Goal: Task Accomplishment & Management: Complete application form

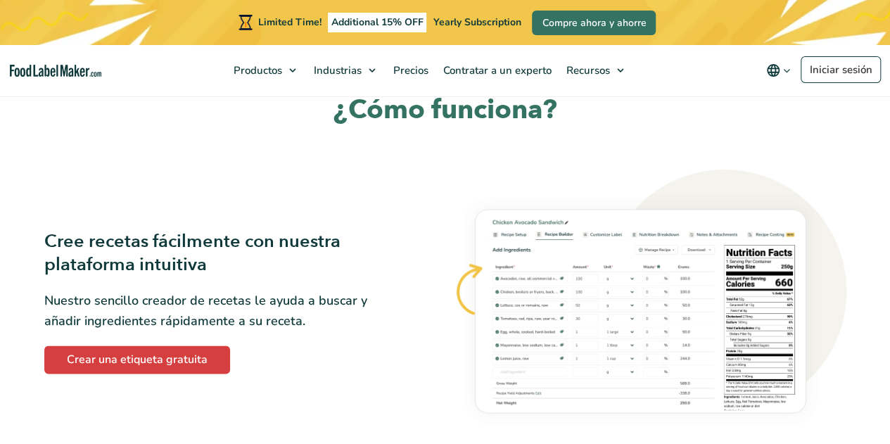
scroll to position [680, 0]
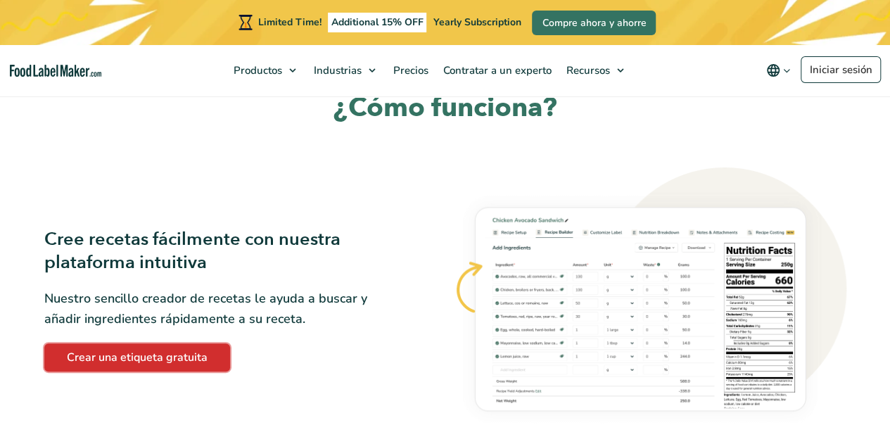
click at [189, 358] on link "Crear una etiqueta gratuita" at bounding box center [137, 357] width 186 height 28
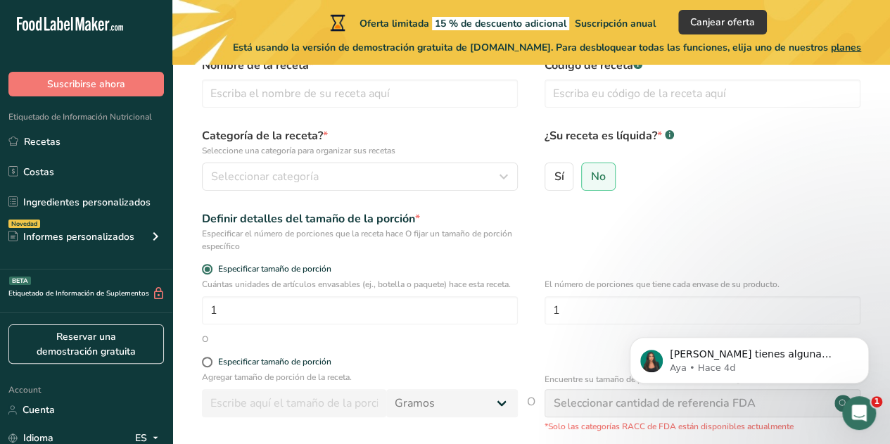
scroll to position [236, 0]
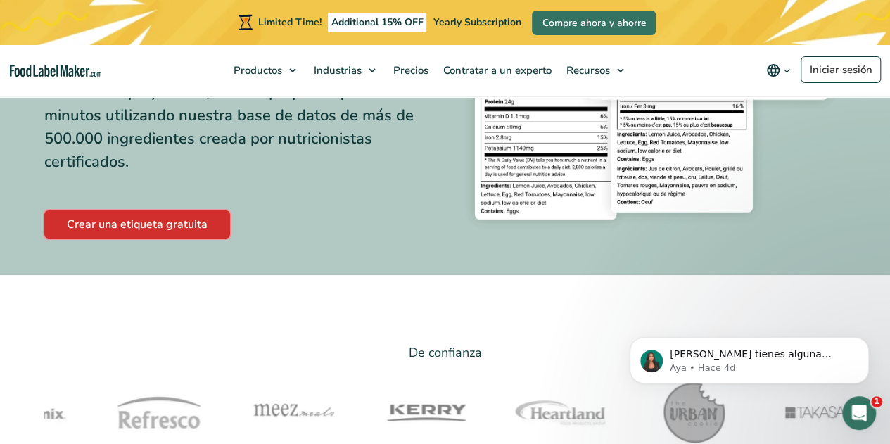
click at [186, 227] on link "Crear una etiqueta gratuita" at bounding box center [137, 224] width 186 height 28
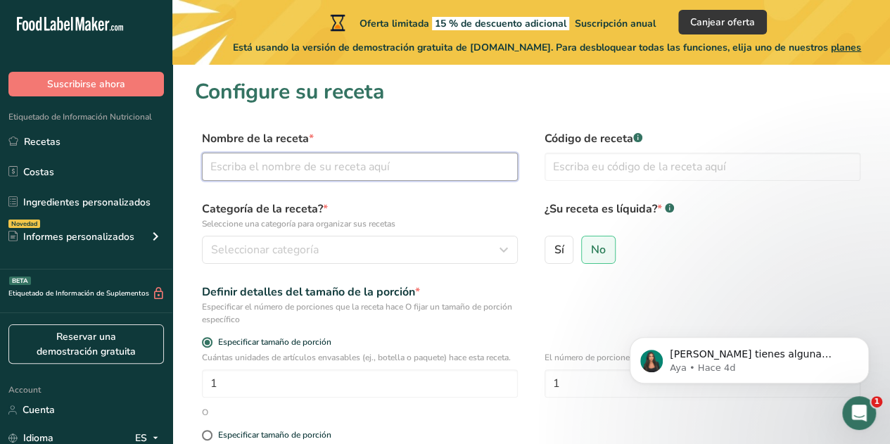
click at [312, 179] on input "text" at bounding box center [360, 167] width 316 height 28
type input "gomitas de vinagre de sidra de manzana"
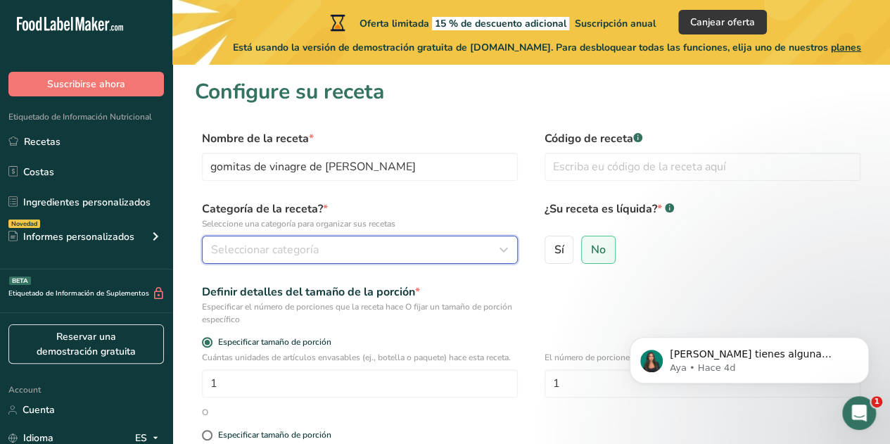
click at [455, 249] on div "Seleccionar categoría" at bounding box center [355, 249] width 289 height 17
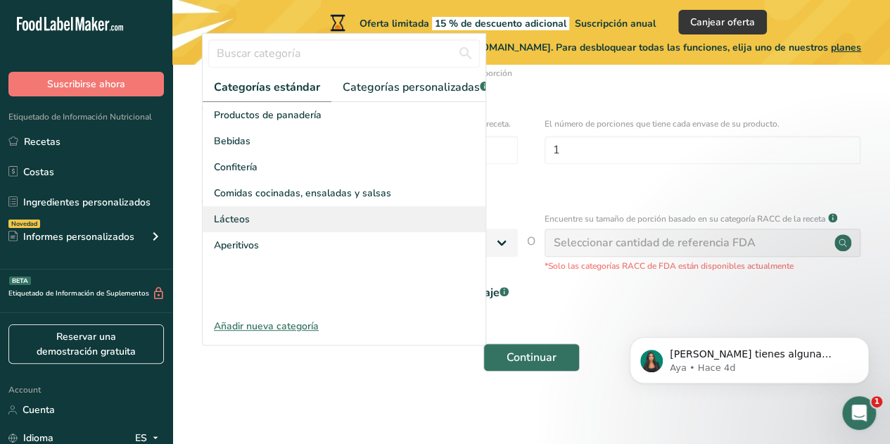
scroll to position [236, 0]
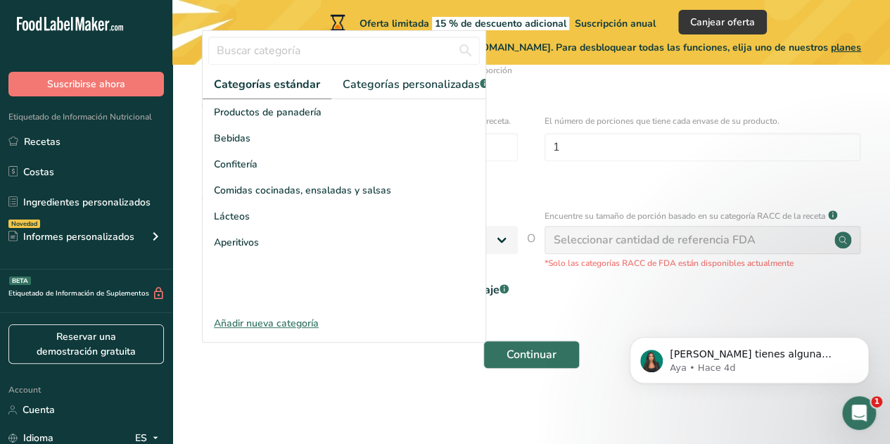
click at [297, 331] on div "Añadir nueva categoría" at bounding box center [344, 323] width 283 height 15
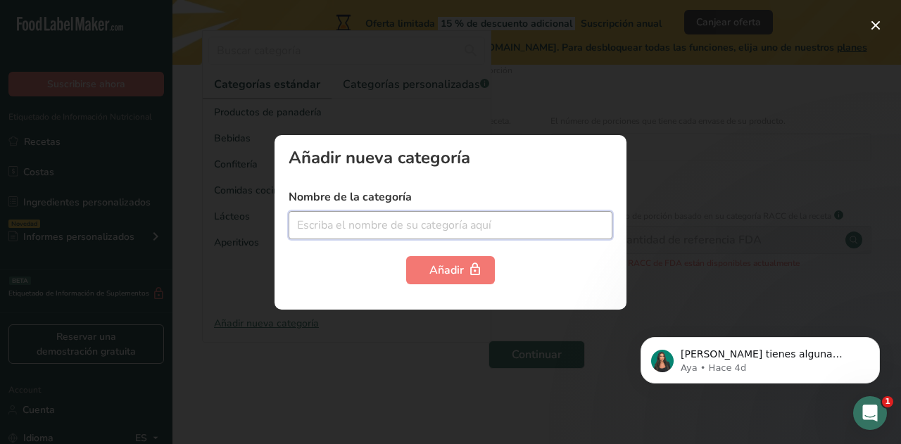
click at [404, 238] on input "text" at bounding box center [450, 225] width 324 height 28
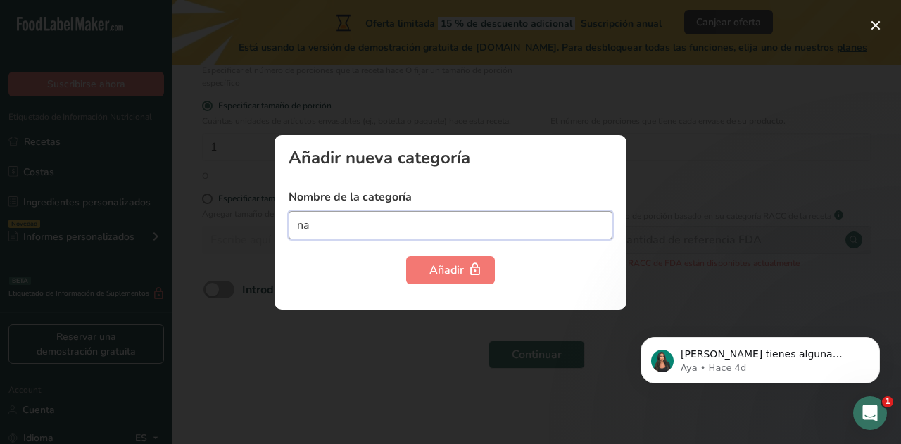
type input "n"
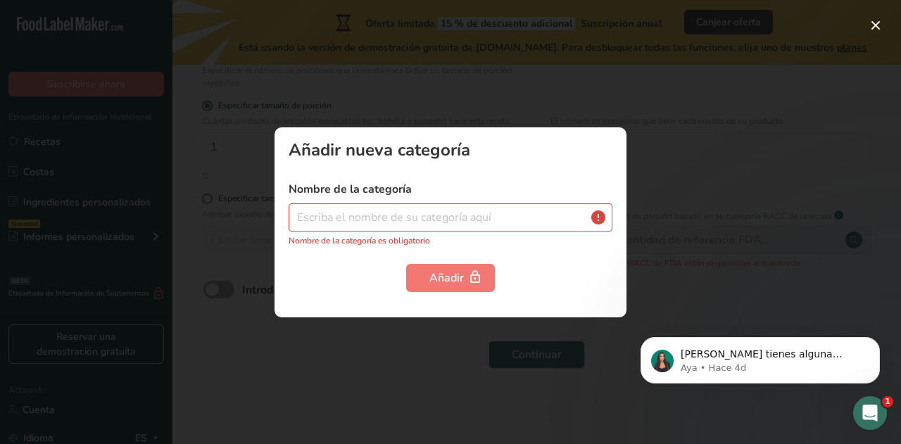
click at [711, 168] on div at bounding box center [450, 222] width 901 height 444
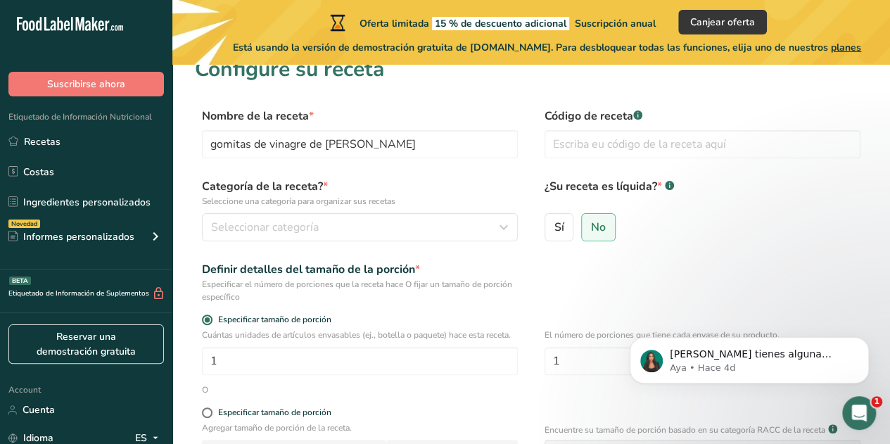
scroll to position [0, 0]
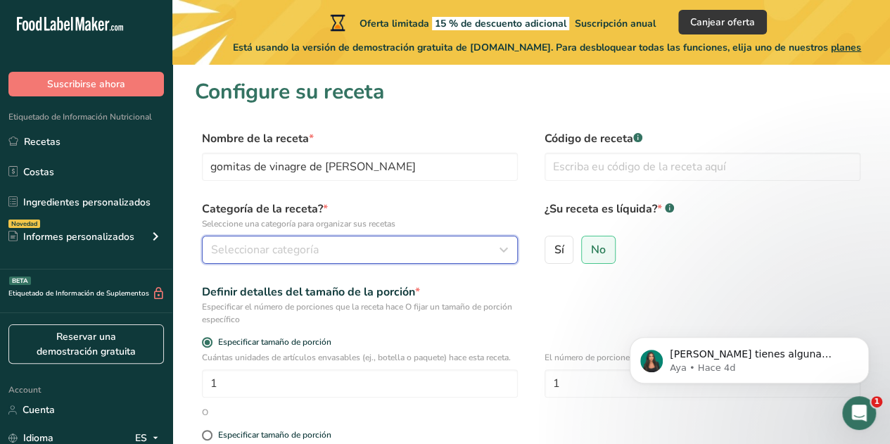
click at [377, 246] on div "Seleccionar categoría" at bounding box center [355, 249] width 289 height 17
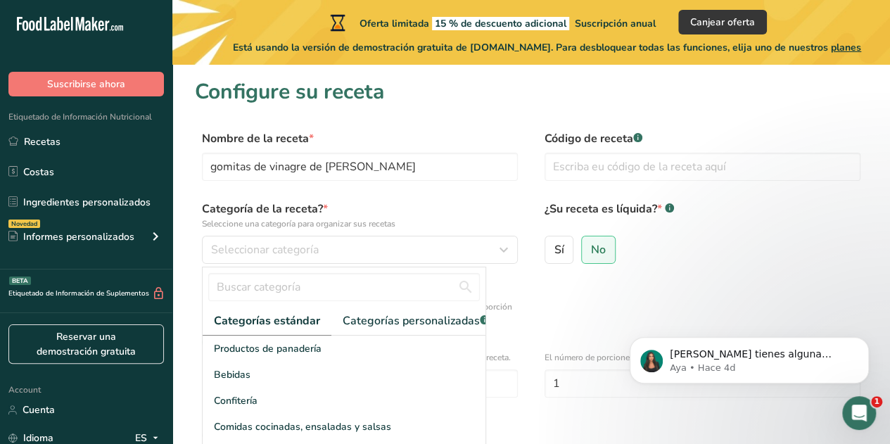
drag, startPoint x: 326, startPoint y: 320, endPoint x: 317, endPoint y: 317, distance: 10.2
click at [317, 317] on link "Categorías estándar" at bounding box center [267, 321] width 129 height 29
click at [317, 317] on span "Categorías estándar" at bounding box center [267, 320] width 106 height 17
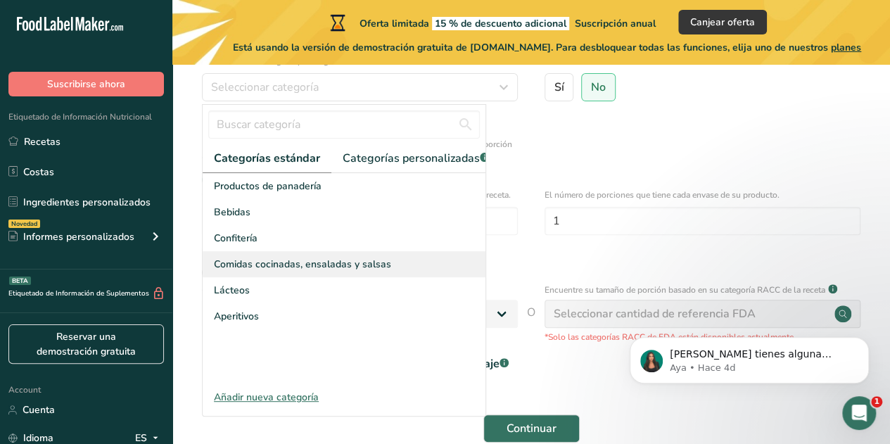
scroll to position [163, 0]
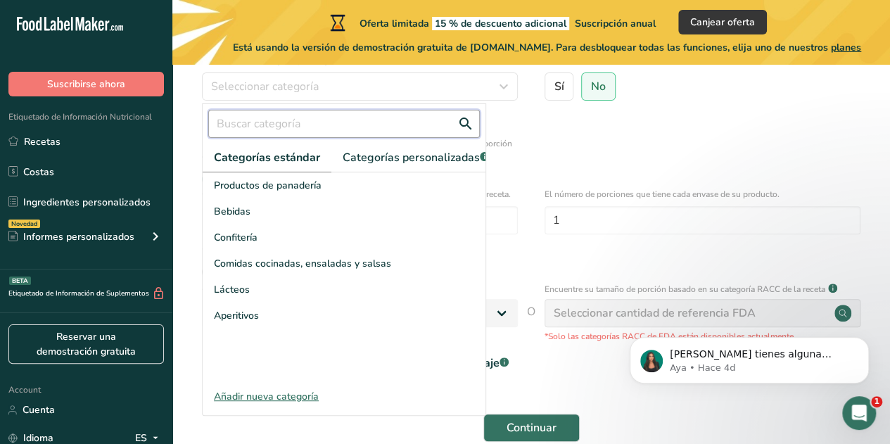
click at [318, 130] on input "text" at bounding box center [344, 124] width 272 height 28
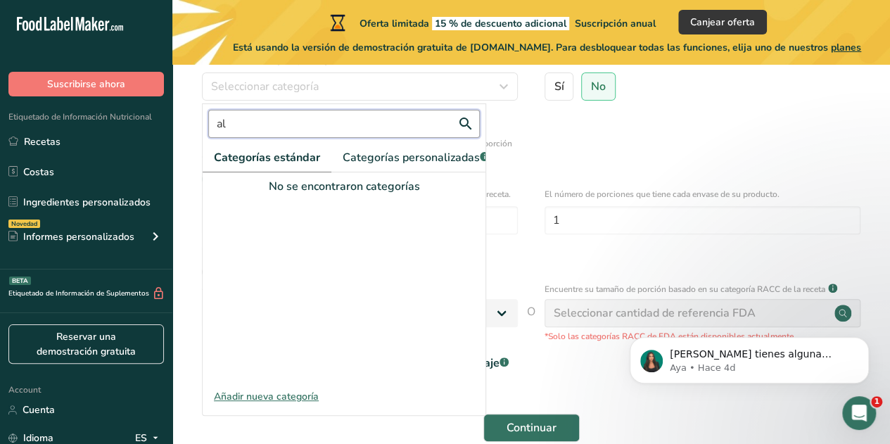
type input "a"
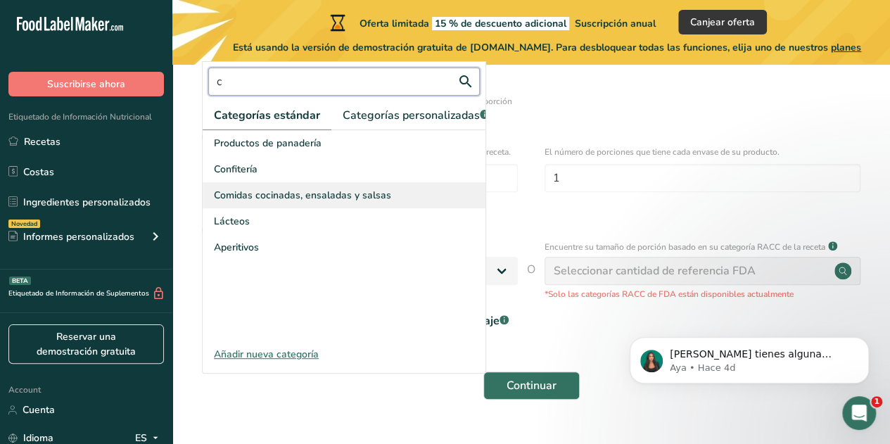
scroll to position [204, 0]
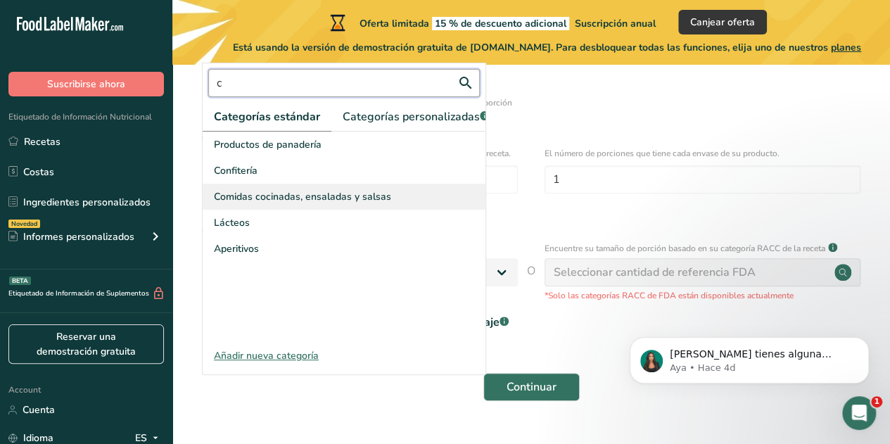
type input "c"
click at [331, 204] on span "Comidas cocinadas, ensaladas y salsas" at bounding box center [302, 196] width 177 height 15
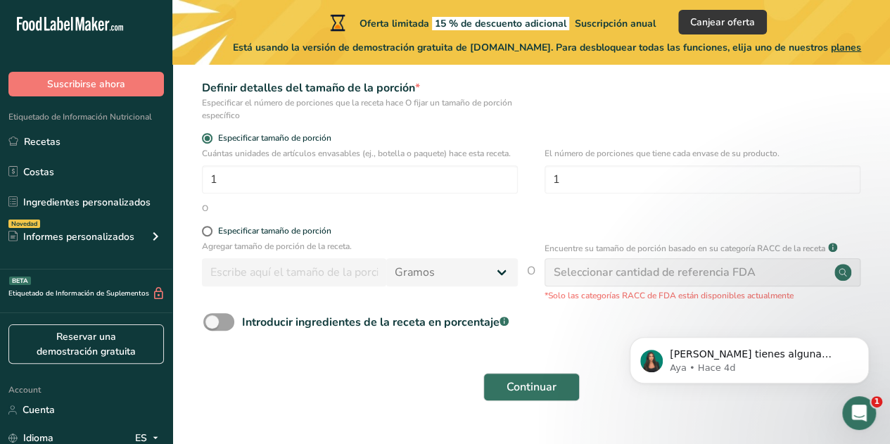
scroll to position [236, 0]
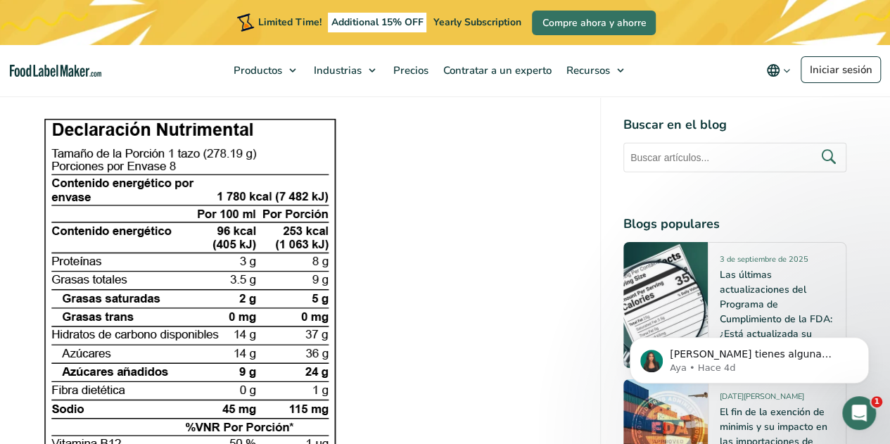
scroll to position [2324, 0]
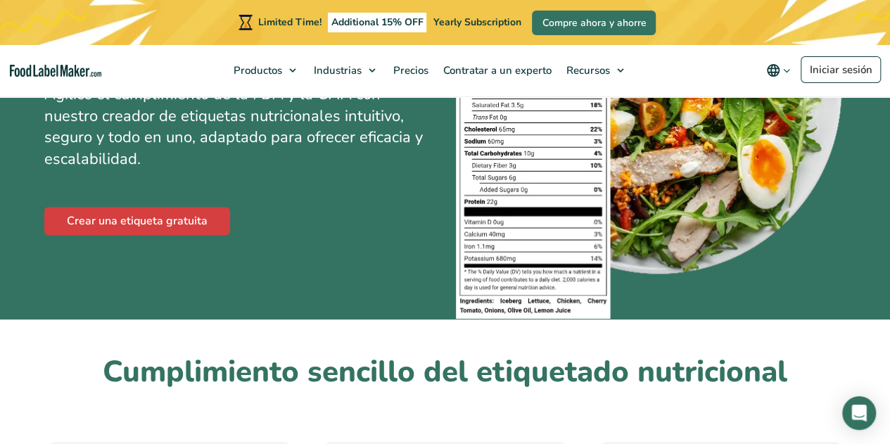
scroll to position [237, 0]
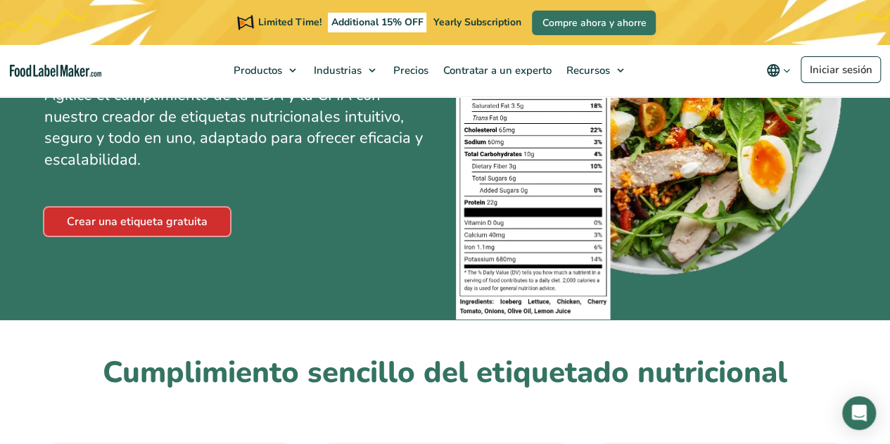
click at [193, 229] on link "Crear una etiqueta gratuita" at bounding box center [137, 222] width 186 height 28
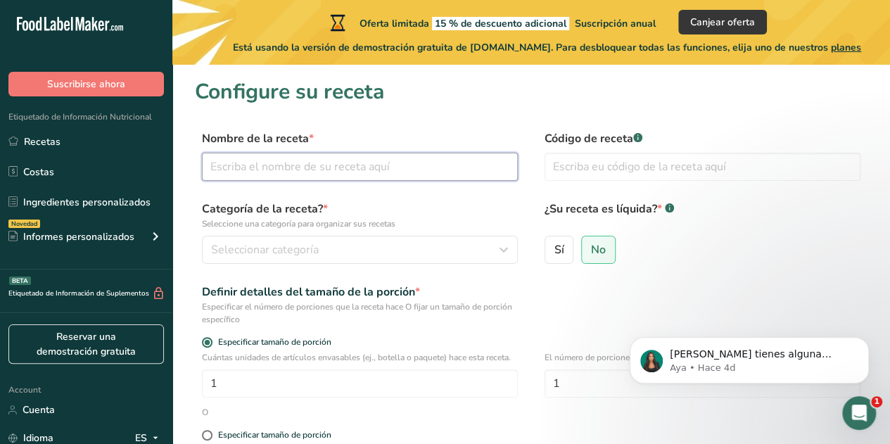
click at [379, 167] on input "text" at bounding box center [360, 167] width 316 height 28
type input "gomitas de vinagre de sidra de manzana"
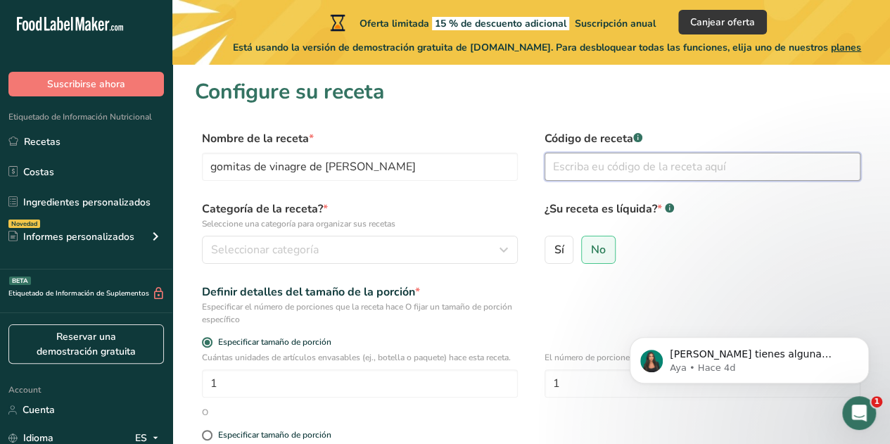
click at [592, 163] on input "text" at bounding box center [703, 167] width 316 height 28
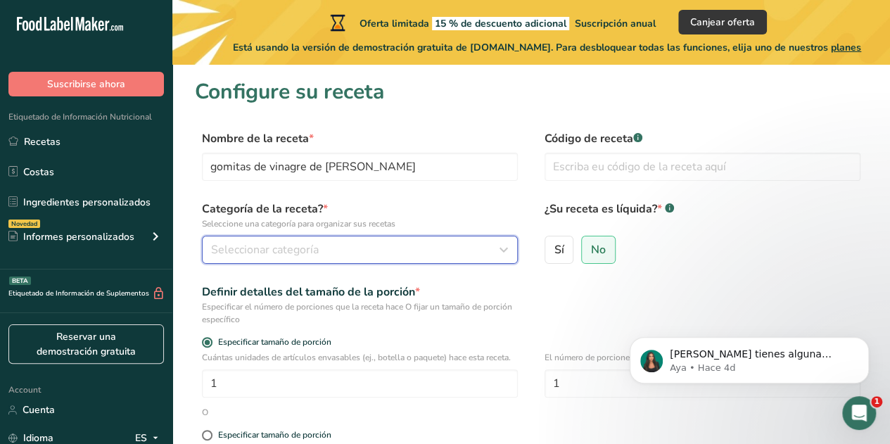
click at [294, 243] on span "Seleccionar categoría" at bounding box center [265, 249] width 108 height 17
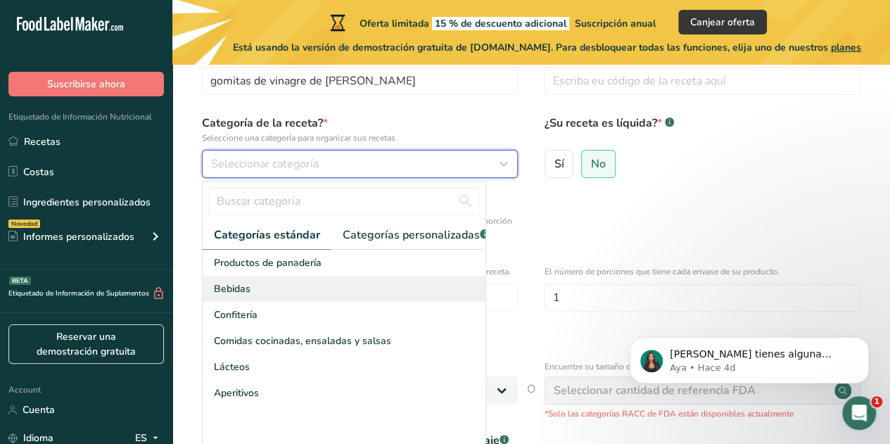
scroll to position [87, 0]
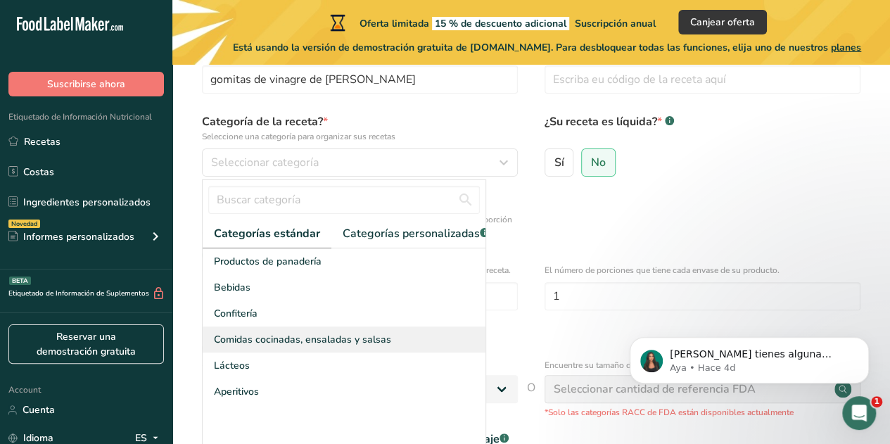
click at [301, 347] on span "Comidas cocinadas, ensaladas y salsas" at bounding box center [302, 339] width 177 height 15
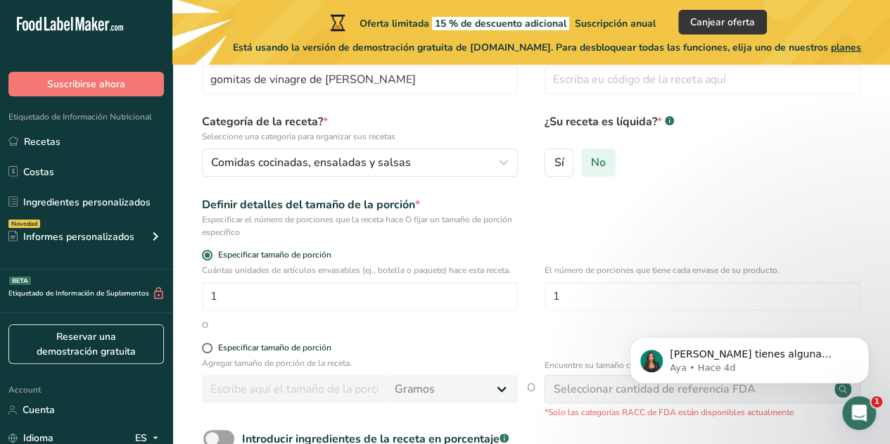
click at [595, 161] on span "No" at bounding box center [598, 163] width 15 height 14
click at [591, 161] on input "No" at bounding box center [586, 162] width 9 height 9
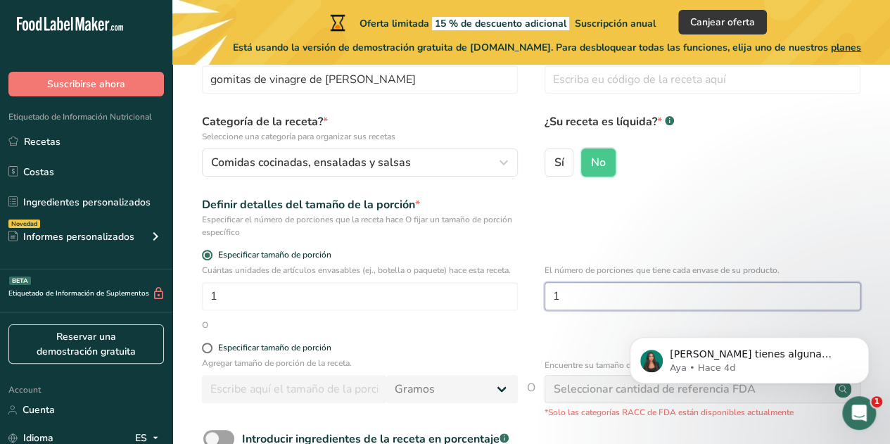
click at [597, 296] on input "1" at bounding box center [703, 296] width 316 height 28
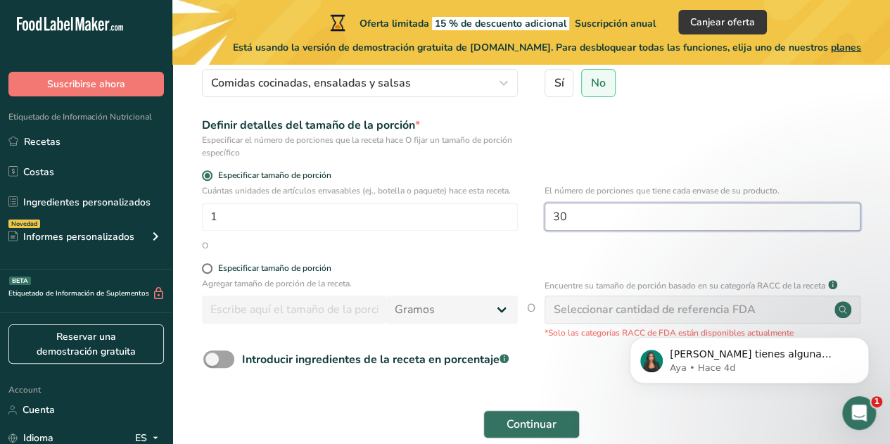
scroll to position [236, 0]
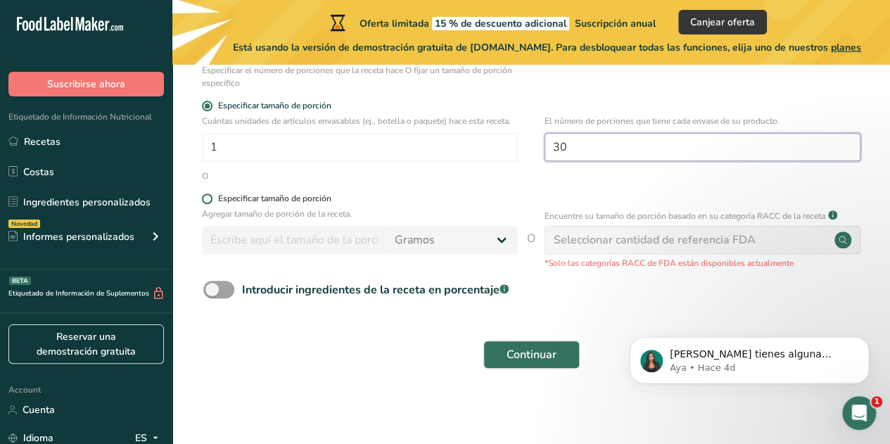
type input "30"
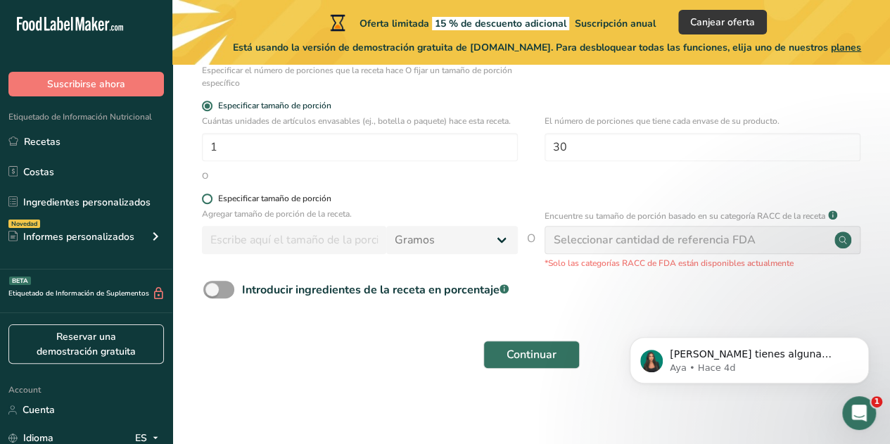
click at [210, 199] on span at bounding box center [207, 198] width 11 height 11
click at [210, 199] on input "Especificar tamaño de porción" at bounding box center [206, 198] width 9 height 9
radio input "true"
radio input "false"
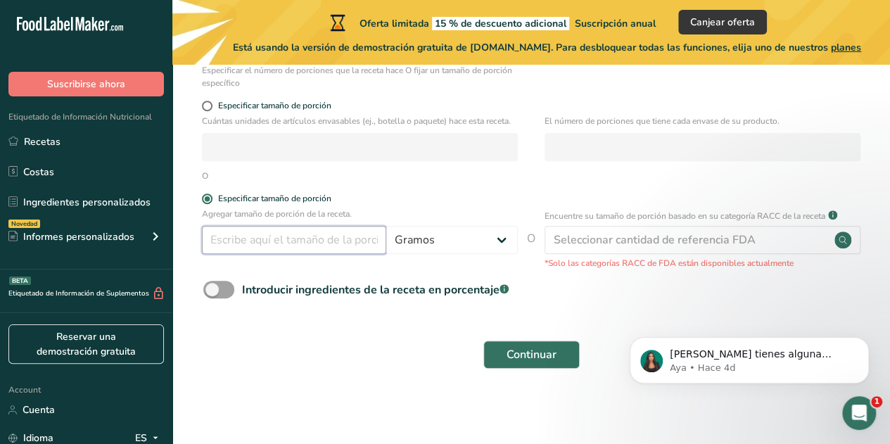
click at [317, 248] on input "number" at bounding box center [294, 240] width 184 height 28
type input "3"
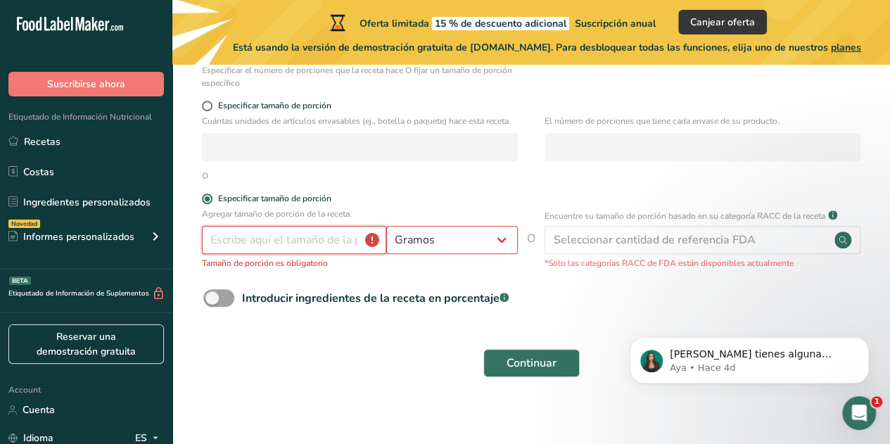
type input "2"
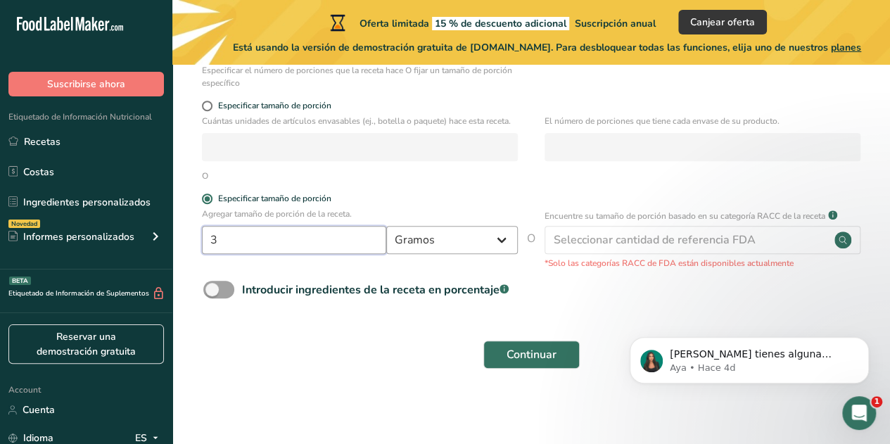
type input "3"
click at [497, 243] on select "Gramos kg mg mcg libras onza litro mL onza líquida cucharada cucharadita taza C…" at bounding box center [452, 240] width 132 height 28
click at [569, 283] on div "Introducir ingredientes de la receta en porcentaje .a-a{fill:#347362;}.b-a{fill…" at bounding box center [531, 295] width 673 height 29
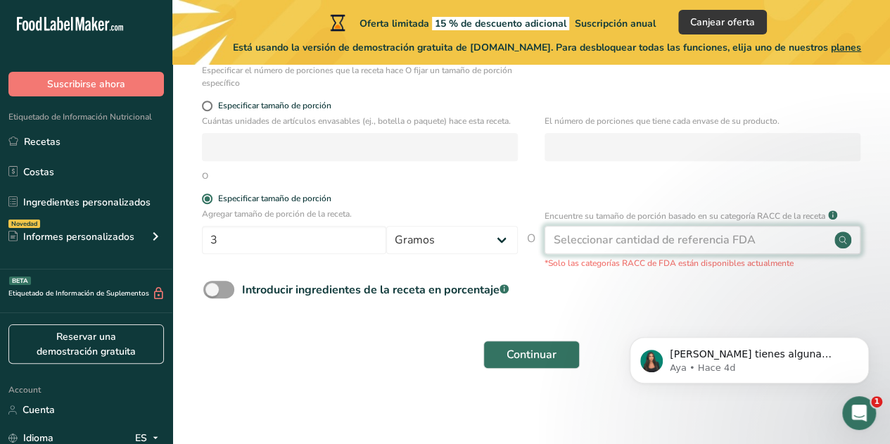
click at [761, 231] on div "Seleccionar cantidad de referencia FDA" at bounding box center [703, 240] width 316 height 28
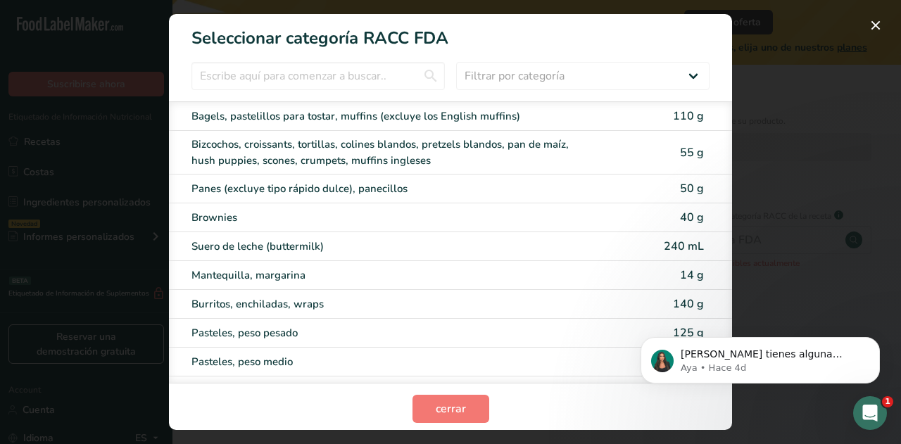
click at [835, 257] on div "RACC Category Selection Modal" at bounding box center [450, 222] width 901 height 444
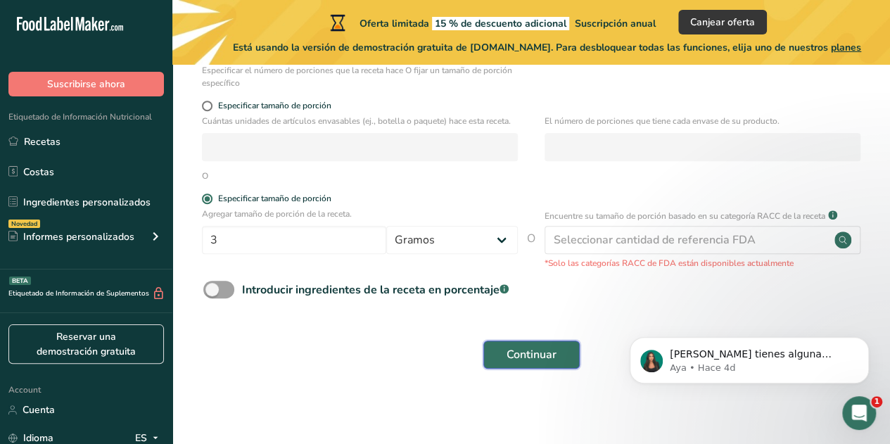
click at [544, 346] on span "Continuar" at bounding box center [532, 354] width 50 height 17
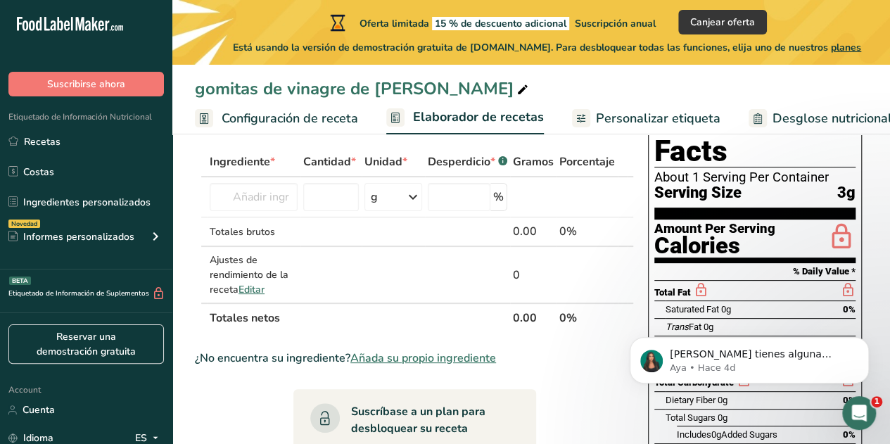
scroll to position [68, 0]
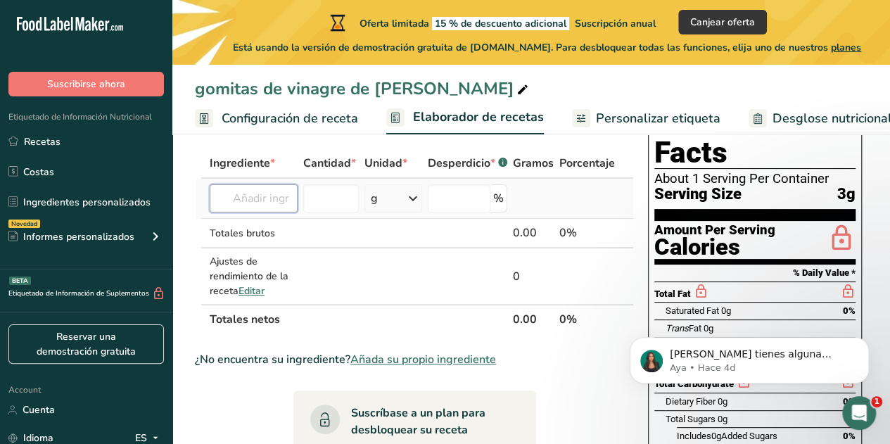
click at [266, 206] on input "text" at bounding box center [254, 198] width 88 height 28
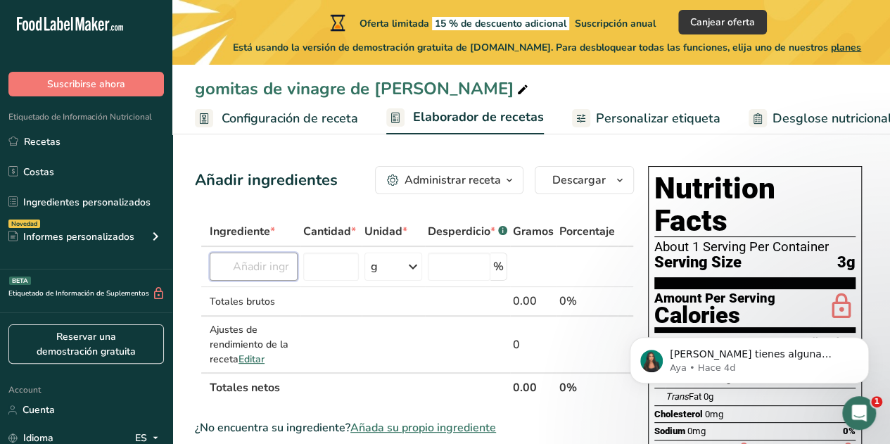
scroll to position [0, 0]
click at [273, 263] on input "text" at bounding box center [254, 267] width 88 height 28
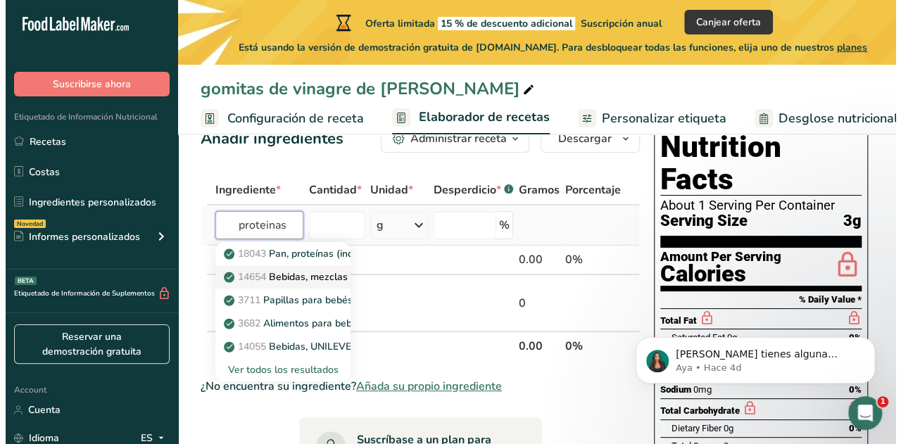
scroll to position [43, 0]
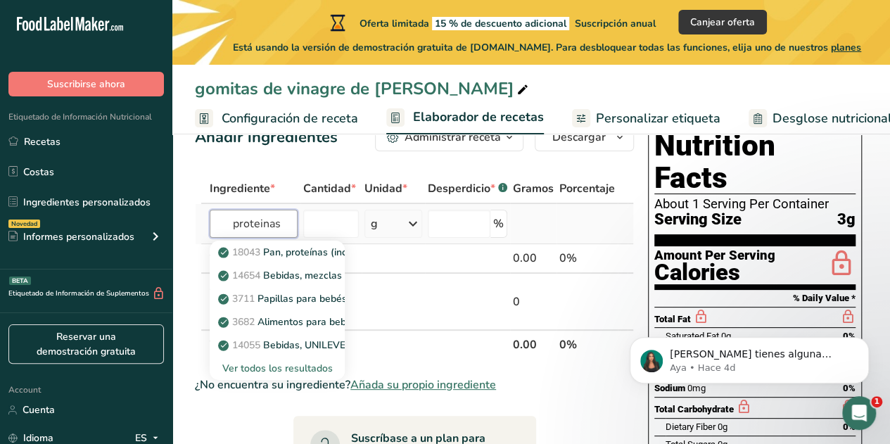
type input "proteinas"
click at [279, 364] on div "Ver todos los resultados" at bounding box center [277, 368] width 113 height 15
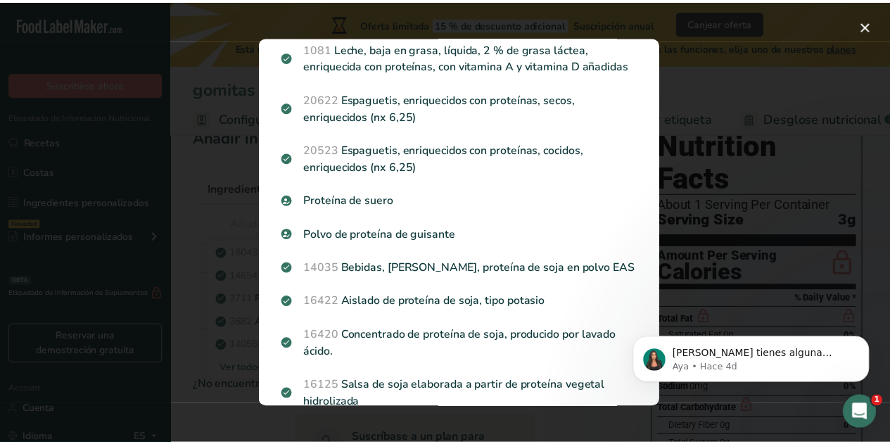
scroll to position [487, 0]
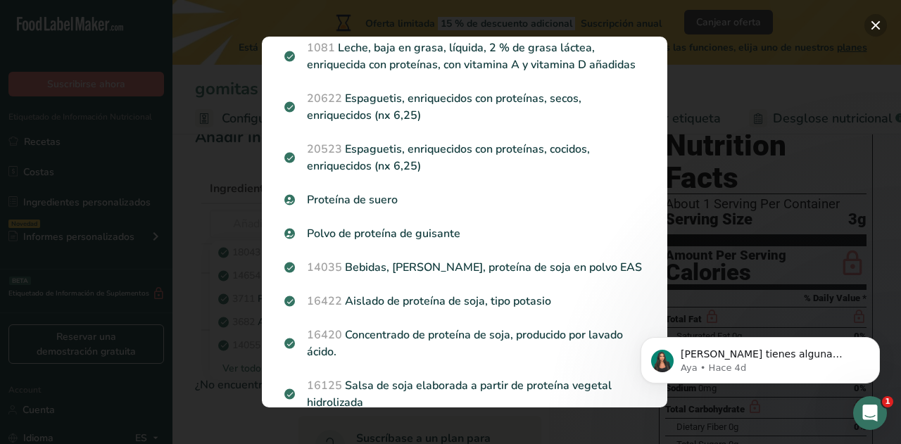
click at [876, 25] on button "Search results modal" at bounding box center [875, 25] width 23 height 23
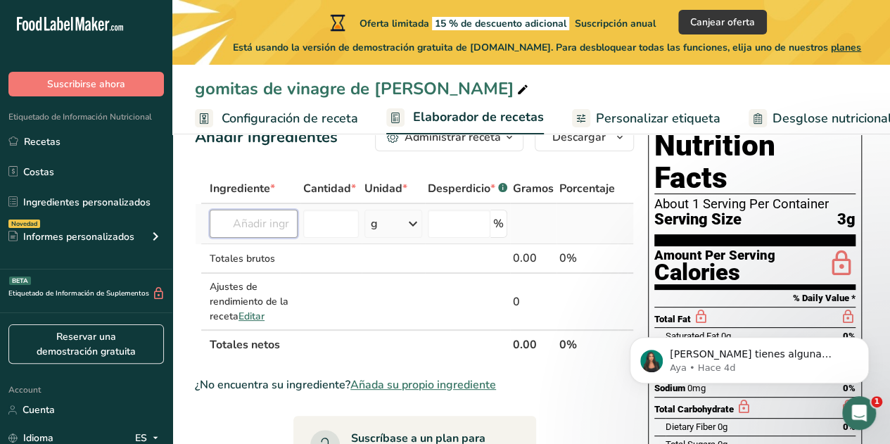
click at [270, 229] on input "text" at bounding box center [254, 224] width 88 height 28
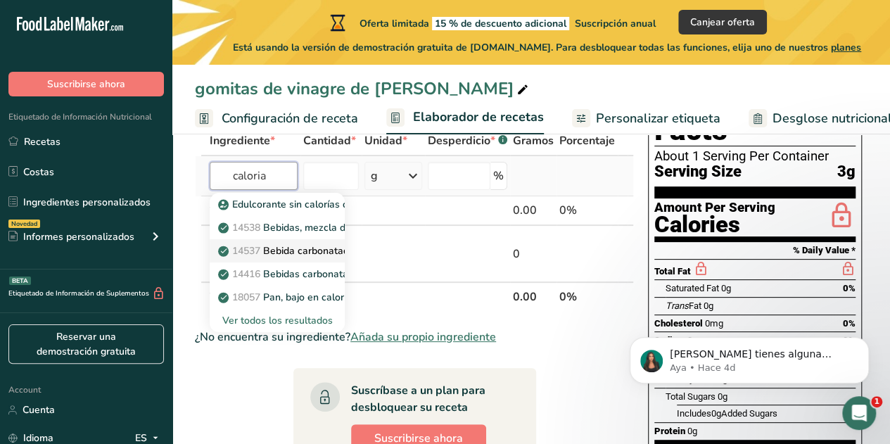
scroll to position [94, 0]
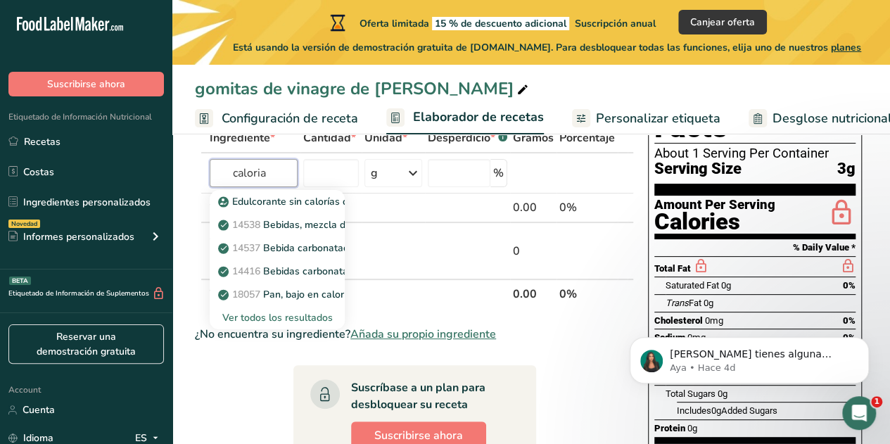
type input "caloria"
click at [820, 294] on div "Trans Fat 0g" at bounding box center [761, 303] width 190 height 18
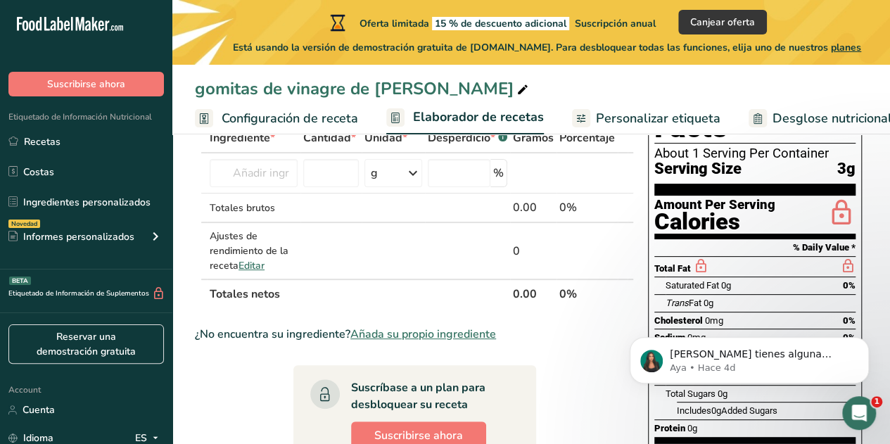
click at [725, 212] on div "Calories" at bounding box center [714, 222] width 121 height 20
